Goal: Transaction & Acquisition: Purchase product/service

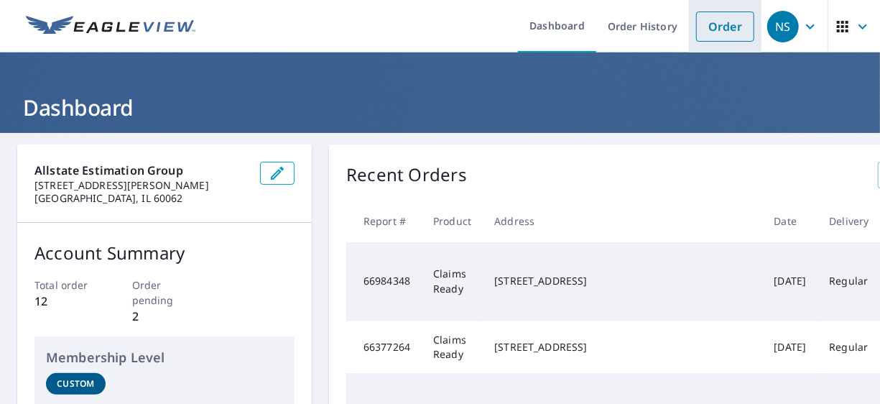
click at [722, 37] on link "Order" at bounding box center [725, 26] width 58 height 30
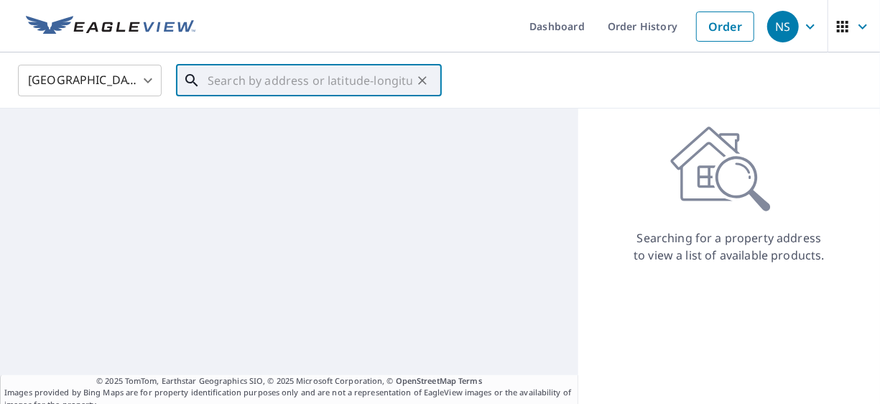
click at [245, 85] on input "text" at bounding box center [310, 80] width 205 height 40
paste input "[STREET_ADDRESS]"
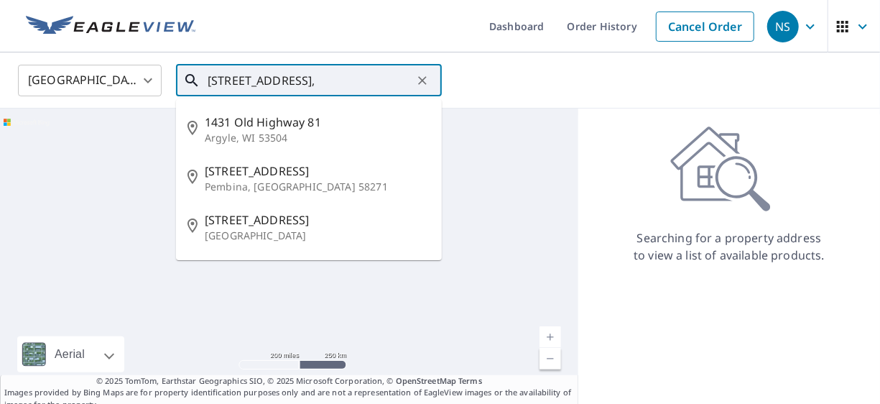
paste input "[PERSON_NAME]"
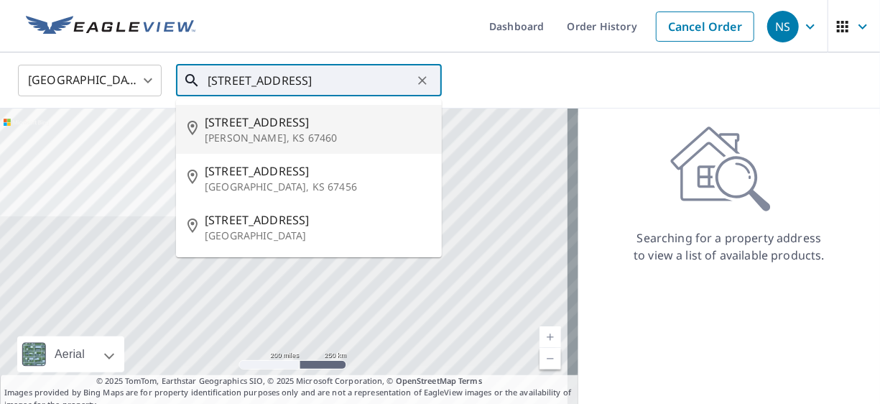
click at [315, 121] on span "[STREET_ADDRESS]" at bounding box center [318, 122] width 226 height 17
type input "[STREET_ADDRESS][PERSON_NAME]"
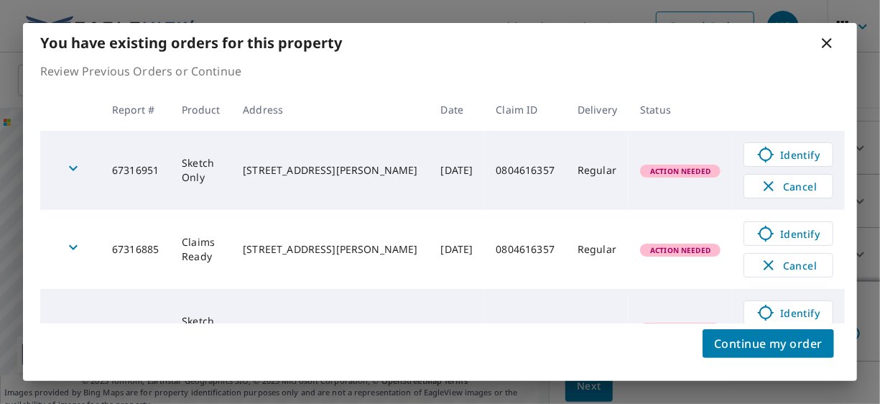
click at [828, 47] on icon at bounding box center [826, 42] width 17 height 17
